Goal: Information Seeking & Learning: Learn about a topic

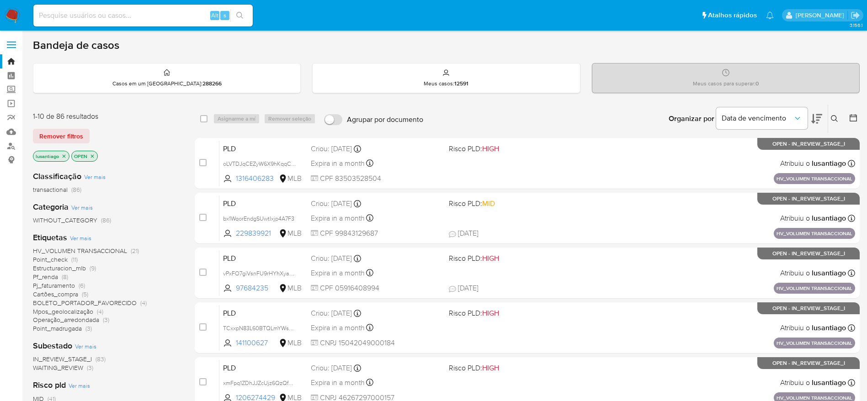
click at [150, 11] on input at bounding box center [142, 16] width 219 height 12
paste input "1121986473"
type input "1121986473"
click at [243, 14] on icon "search-icon" at bounding box center [239, 15] width 7 height 7
drag, startPoint x: 118, startPoint y: 24, endPoint x: 107, endPoint y: 18, distance: 13.1
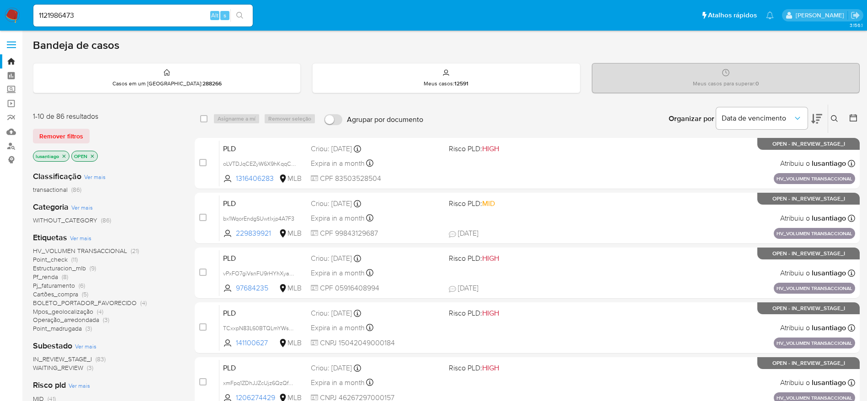
click at [117, 24] on div "1121986473 Alt s" at bounding box center [142, 16] width 219 height 22
click at [107, 14] on input "1121986473" at bounding box center [142, 16] width 219 height 12
click at [243, 12] on icon "search-icon" at bounding box center [239, 15] width 7 height 7
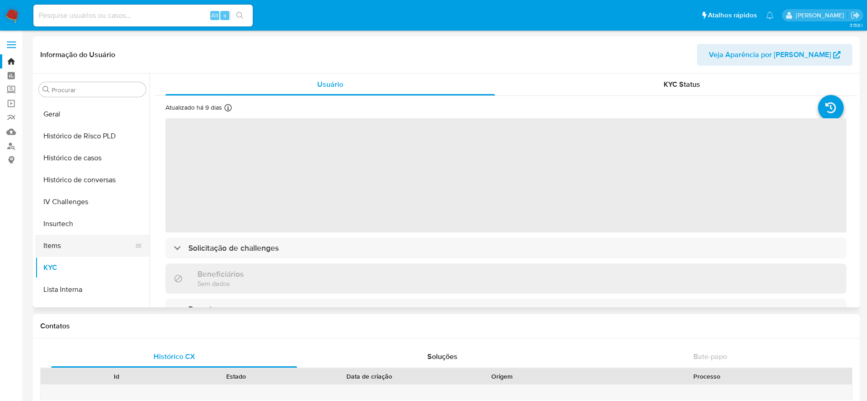
scroll to position [271, 0]
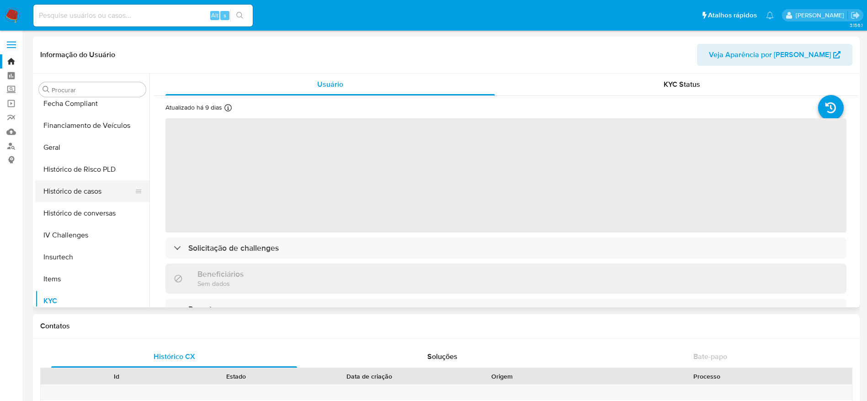
click at [67, 193] on button "Histórico de casos" at bounding box center [88, 192] width 107 height 22
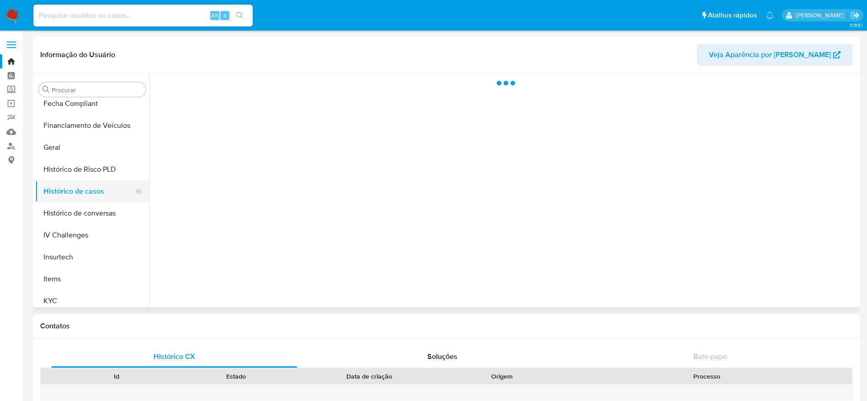
select select "10"
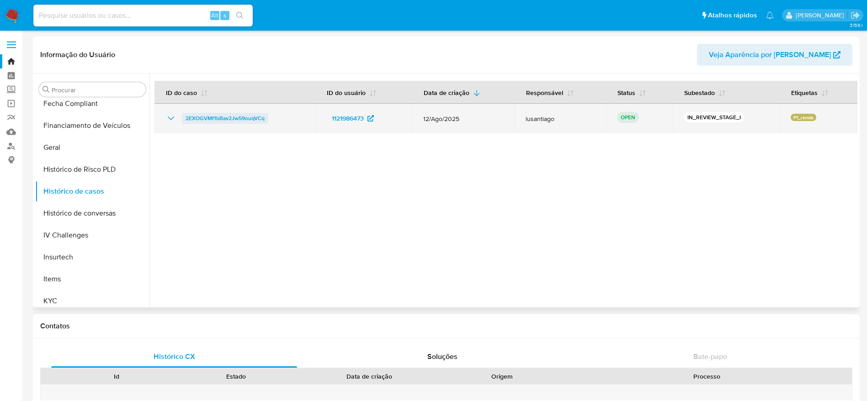
click at [221, 119] on span "2EXOGVMf1bBav2Jw59ouqVCq" at bounding box center [225, 118] width 79 height 11
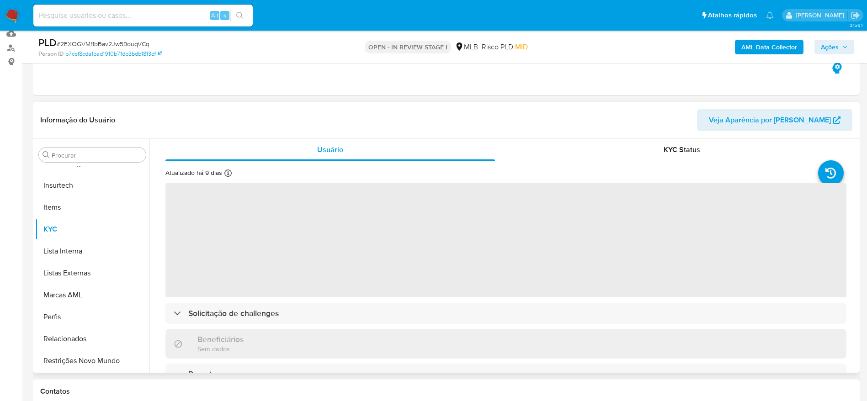
scroll to position [137, 0]
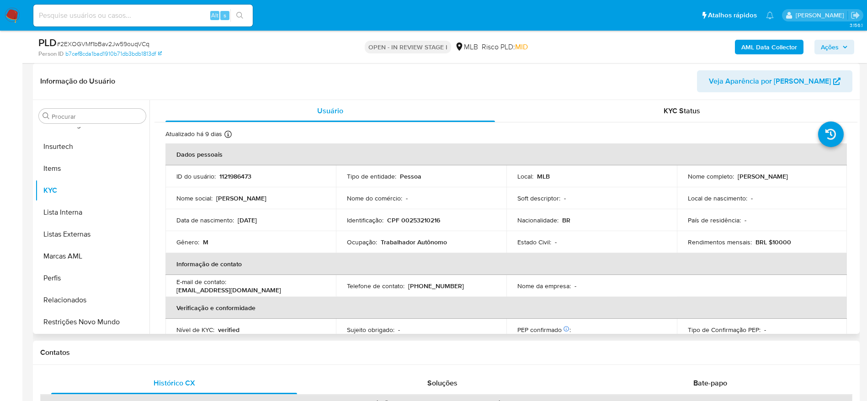
select select "10"
click at [411, 224] on p "CPF 00253210216" at bounding box center [413, 220] width 53 height 8
copy p "00253210216"
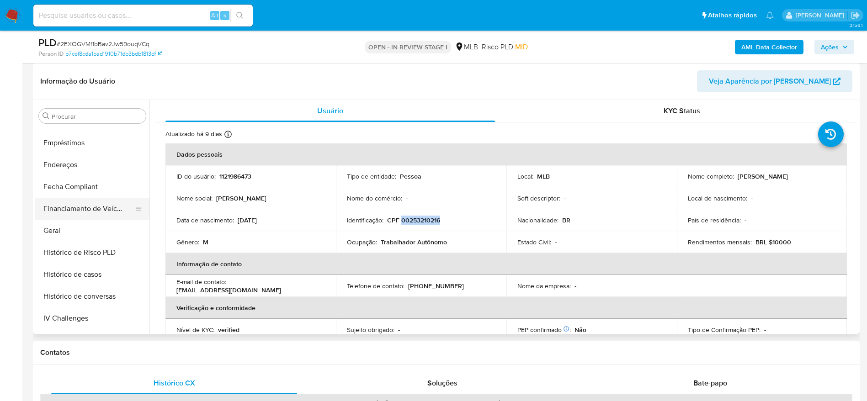
scroll to position [203, 0]
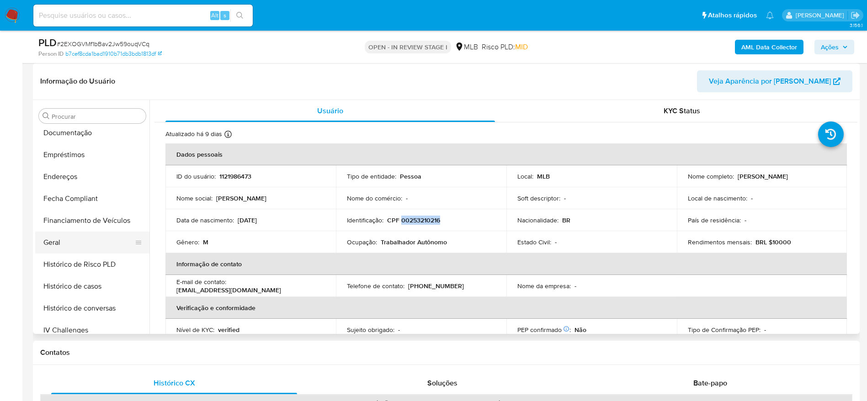
click at [68, 240] on button "Geral" at bounding box center [88, 243] width 107 height 22
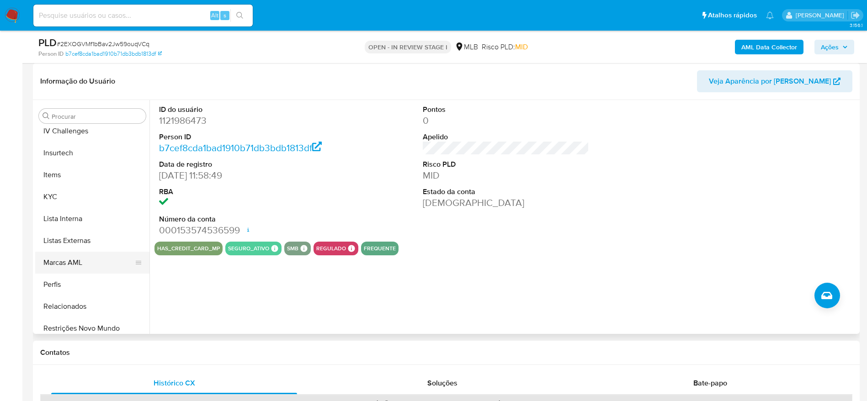
scroll to position [408, 0]
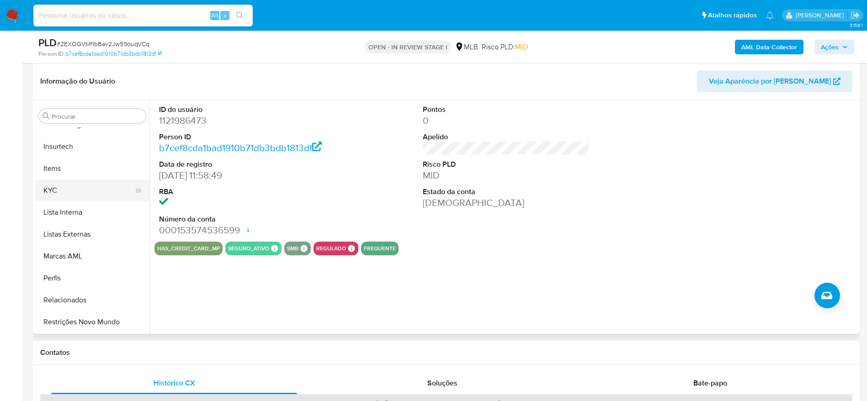
click at [70, 198] on button "KYC" at bounding box center [88, 191] width 107 height 22
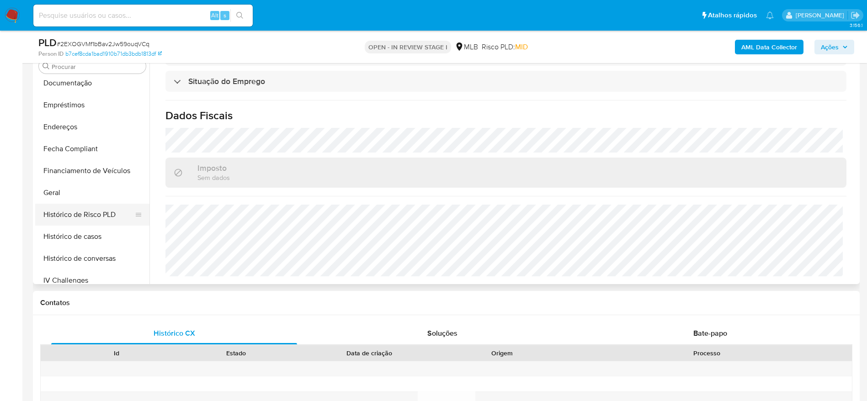
scroll to position [134, 0]
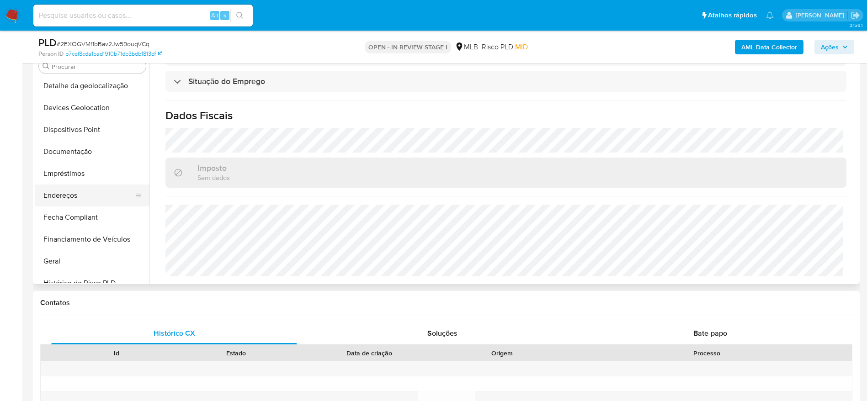
click at [74, 189] on button "Endereços" at bounding box center [88, 196] width 107 height 22
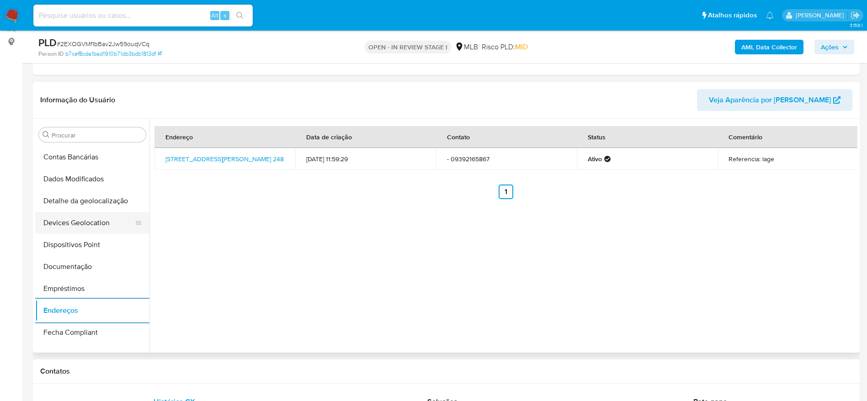
scroll to position [65, 0]
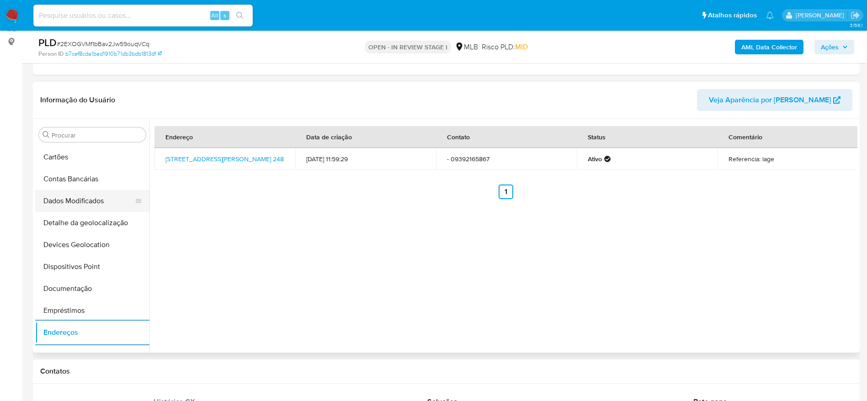
click at [100, 210] on button "Dados Modificados" at bounding box center [88, 201] width 107 height 22
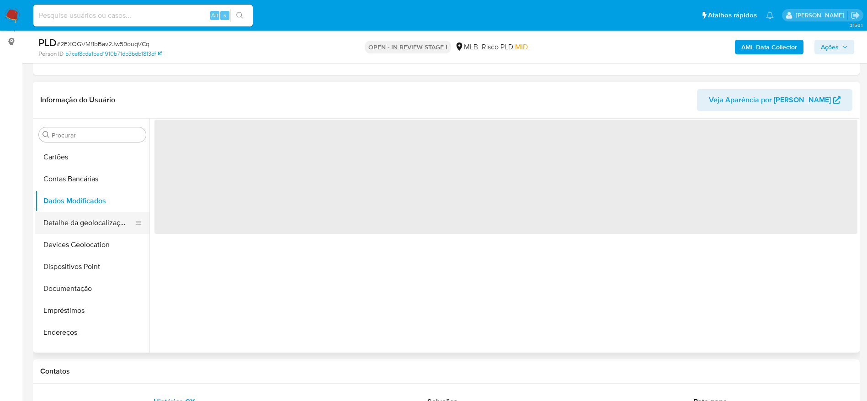
click at [105, 216] on button "Detalhe da geolocalização" at bounding box center [88, 223] width 107 height 22
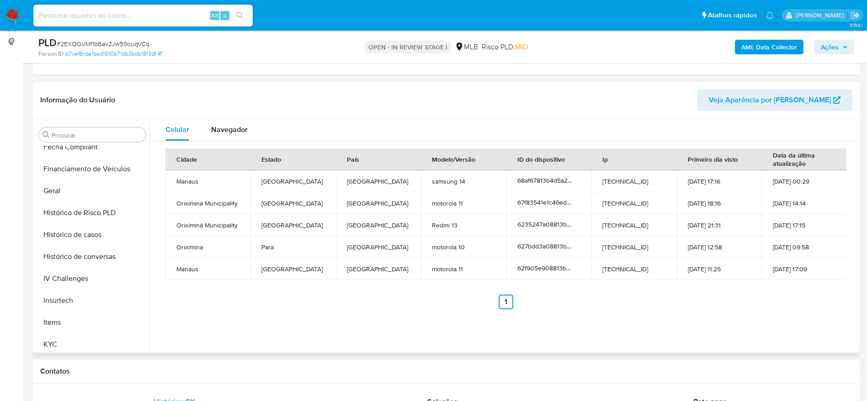
scroll to position [408, 0]
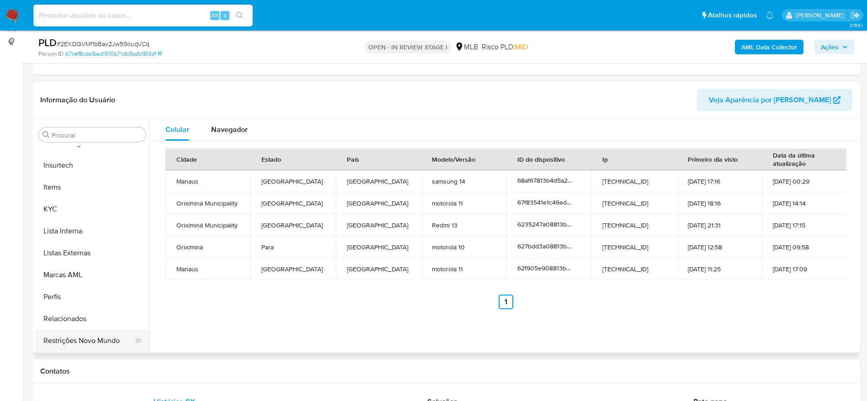
click at [97, 332] on button "Restrições Novo Mundo" at bounding box center [88, 341] width 107 height 22
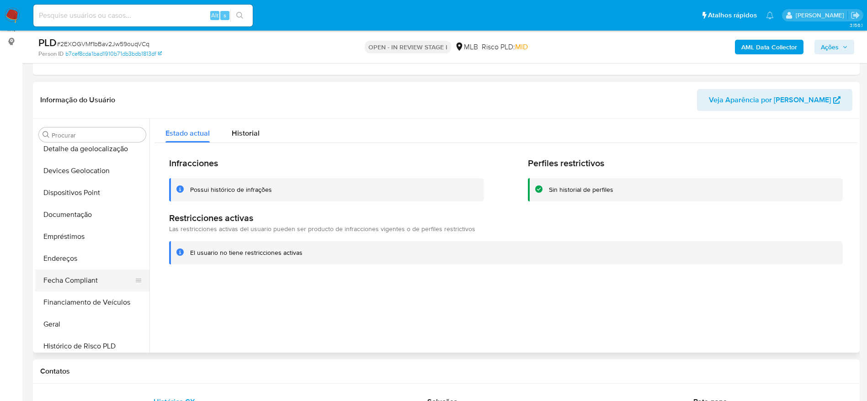
scroll to position [134, 0]
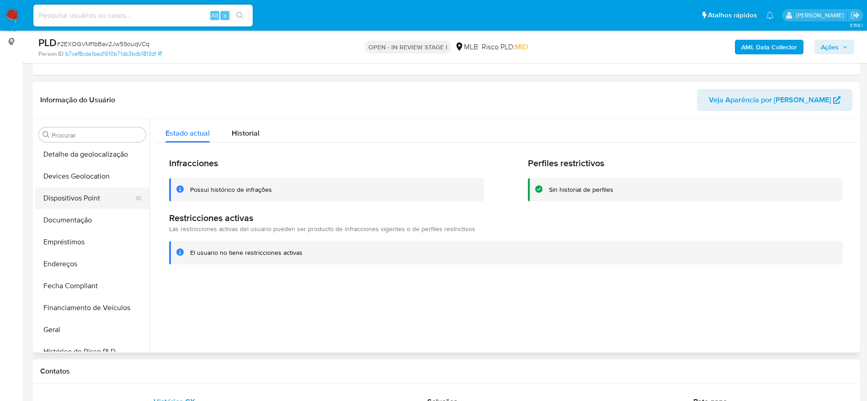
click at [107, 197] on button "Dispositivos Point" at bounding box center [88, 198] width 107 height 22
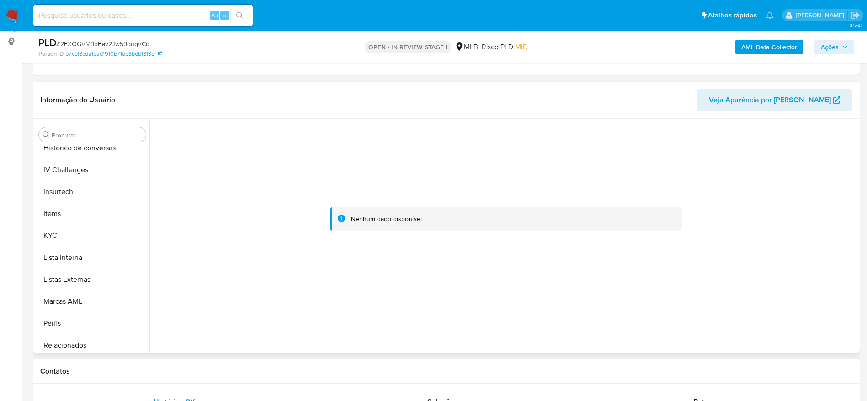
scroll to position [408, 0]
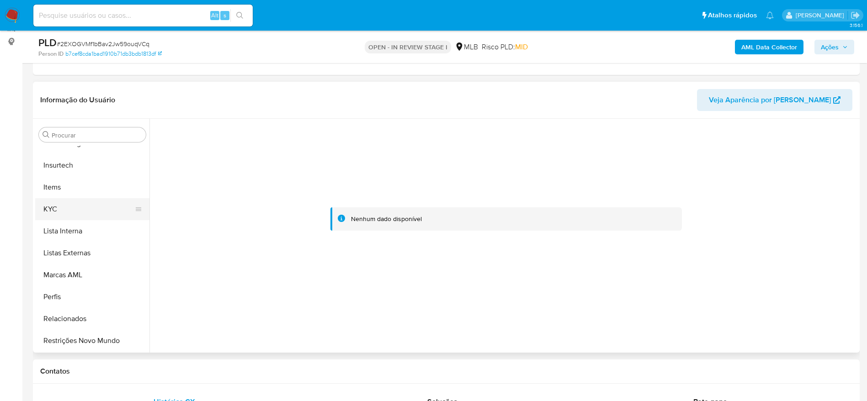
click at [74, 210] on button "KYC" at bounding box center [88, 209] width 107 height 22
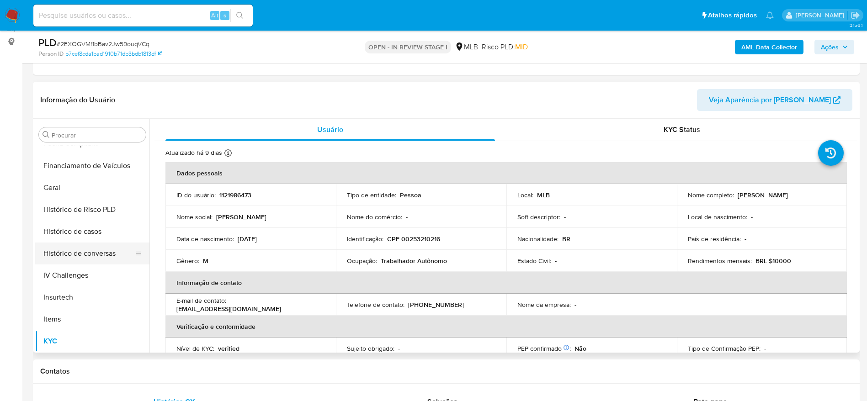
scroll to position [271, 0]
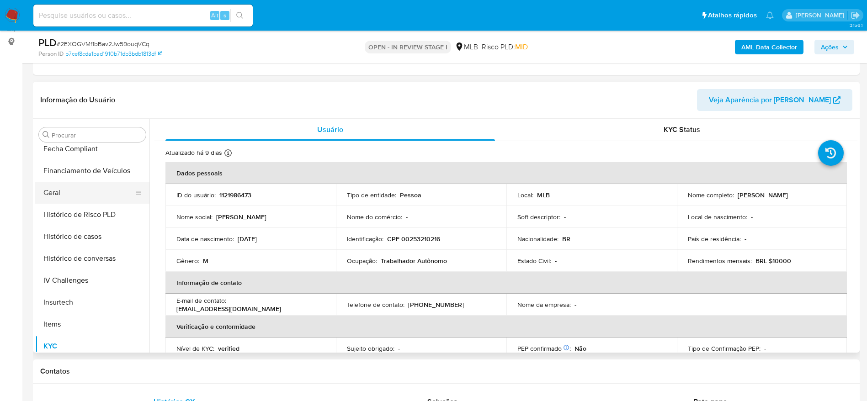
click at [75, 193] on button "Geral" at bounding box center [88, 193] width 107 height 22
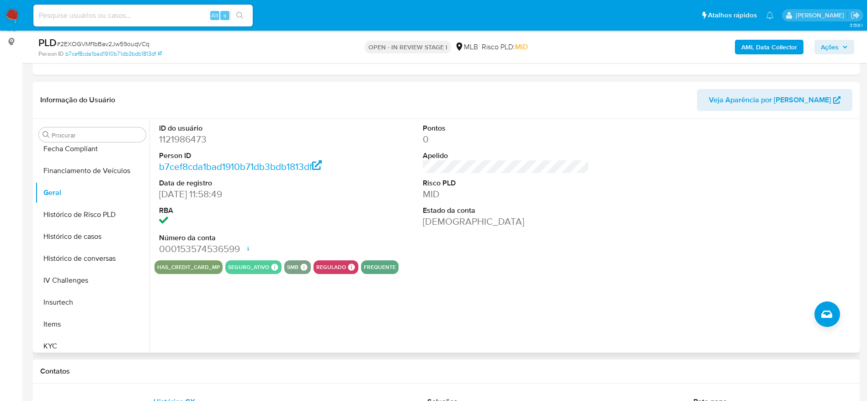
click at [221, 320] on div "ID do usuário 1121986473 Person ID b7cef8cda1bad1910b71db3bdb1813df Data de reg…" at bounding box center [504, 236] width 708 height 234
click at [86, 342] on button "KYC" at bounding box center [88, 347] width 107 height 22
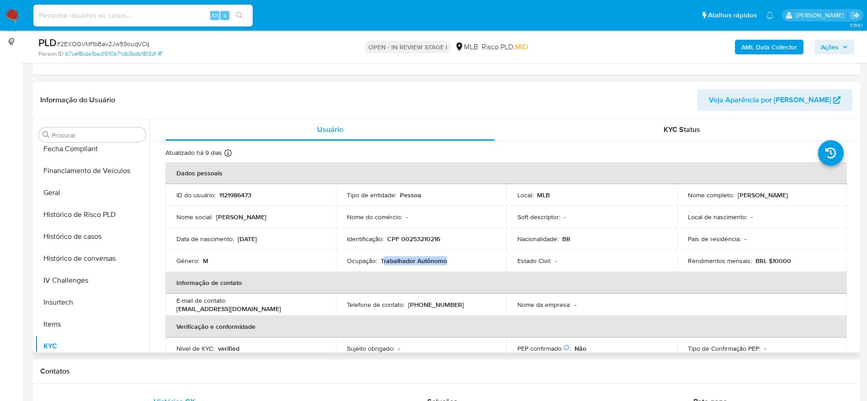
drag, startPoint x: 447, startPoint y: 262, endPoint x: 381, endPoint y: 262, distance: 65.9
click at [381, 262] on div "Ocupação : Trabalhador Autônomo" at bounding box center [421, 261] width 149 height 8
click at [458, 249] on td "Identificação : CPF 00253210216" at bounding box center [421, 239] width 171 height 22
drag, startPoint x: 447, startPoint y: 262, endPoint x: 380, endPoint y: 262, distance: 66.8
click at [380, 262] on div "Ocupação : Trabalhador Autônomo" at bounding box center [421, 261] width 149 height 8
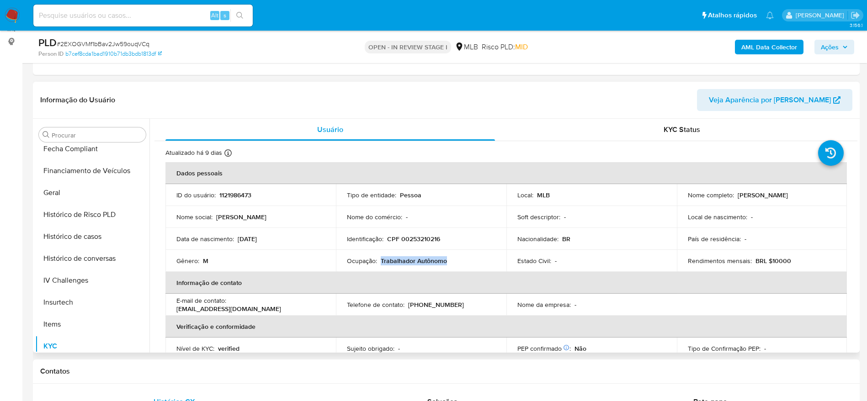
copy p "Trabalhador Autônomo"
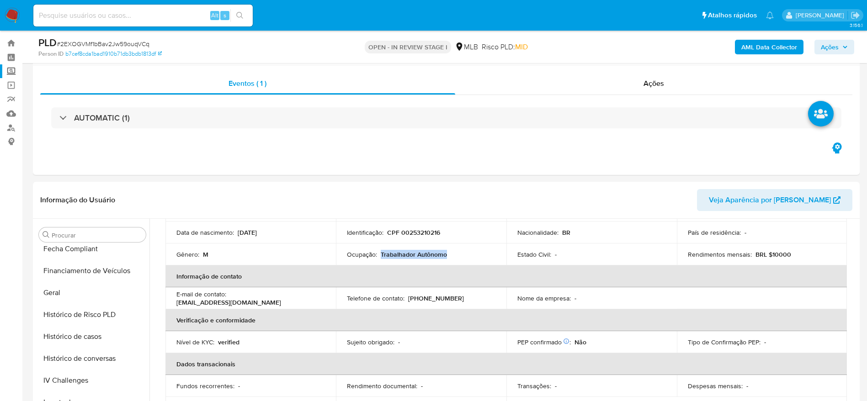
scroll to position [0, 0]
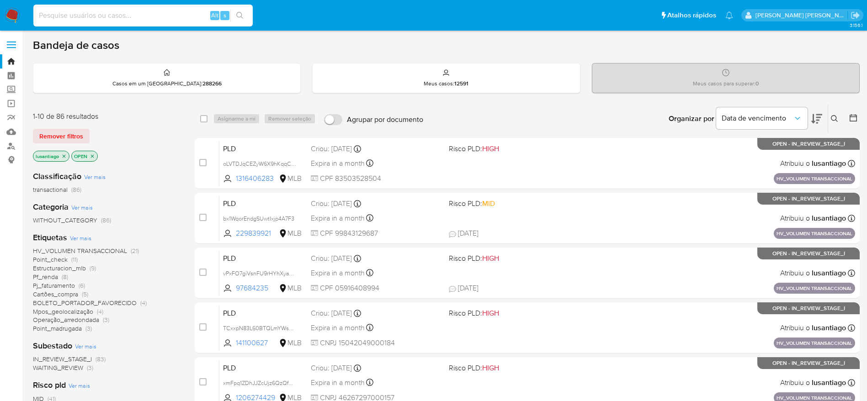
click at [120, 11] on input at bounding box center [142, 16] width 219 height 12
paste input "1728667452"
type input "1728667452"
click at [244, 10] on button "search-icon" at bounding box center [239, 15] width 19 height 13
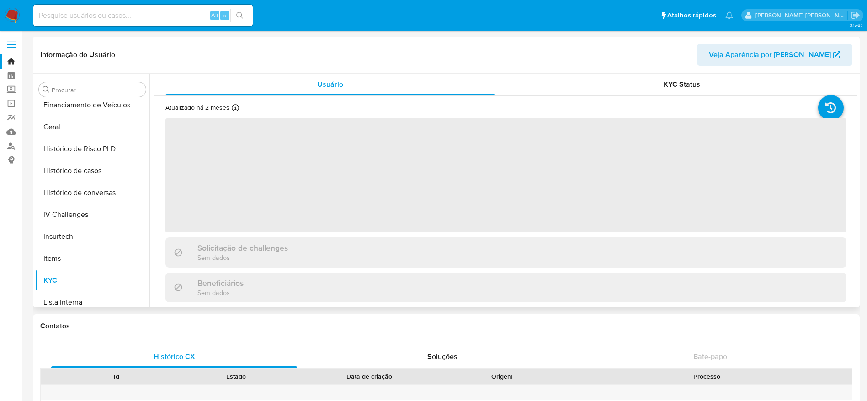
scroll to position [271, 0]
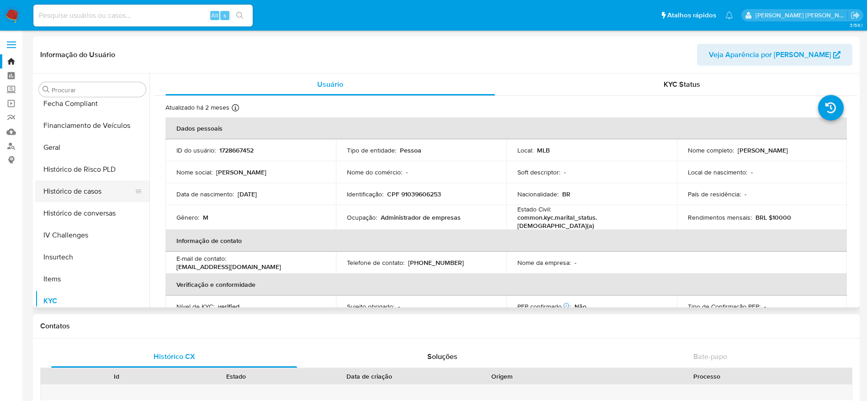
click at [98, 193] on button "Histórico de casos" at bounding box center [88, 192] width 107 height 22
select select "10"
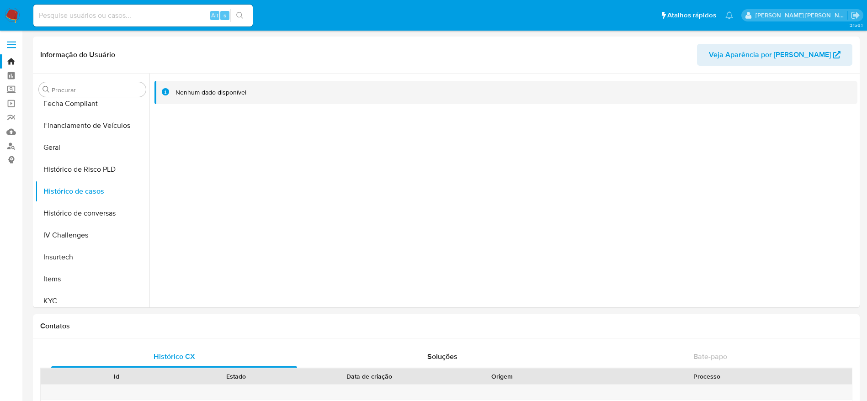
click at [134, 11] on input at bounding box center [142, 16] width 219 height 12
paste input "776888578"
type input "776888578"
click at [240, 14] on icon "search-icon" at bounding box center [239, 15] width 7 height 7
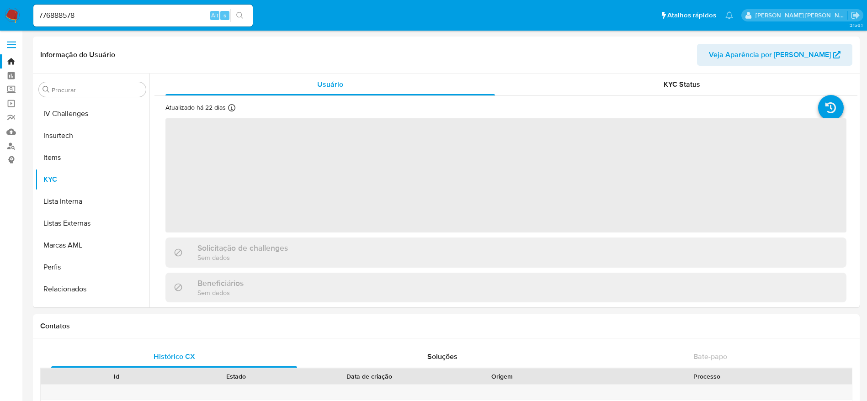
scroll to position [408, 0]
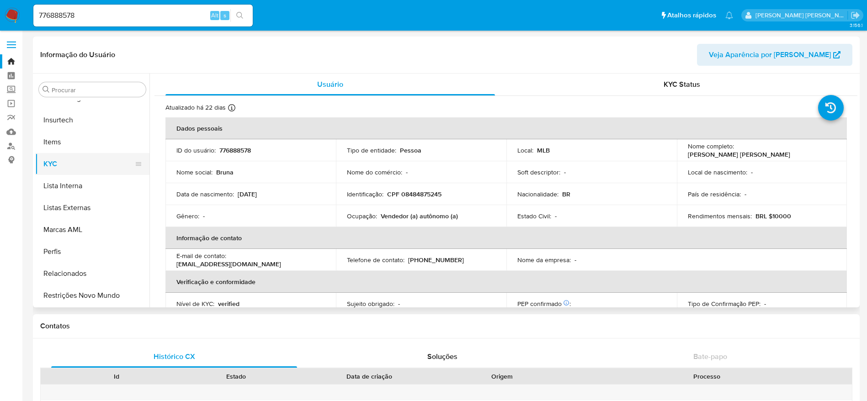
select select "10"
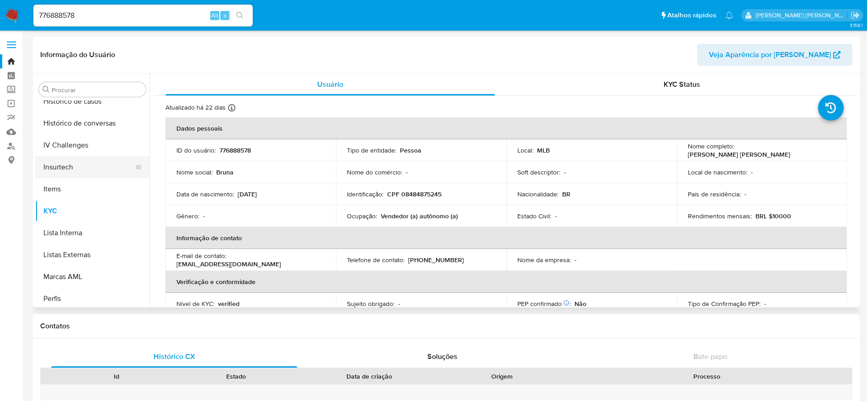
scroll to position [340, 0]
click at [80, 119] on button "Histórico de casos" at bounding box center [88, 123] width 107 height 22
